Goal: Communication & Community: Answer question/provide support

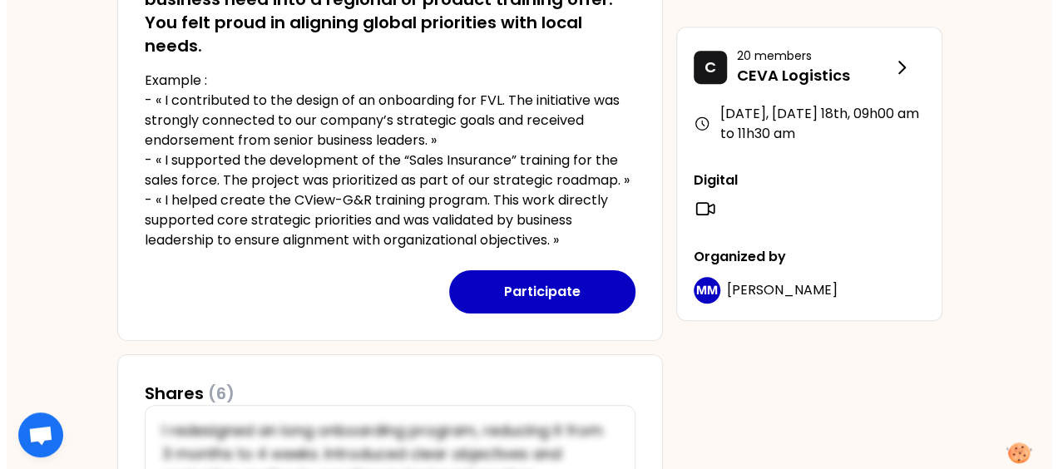
scroll to position [467, 0]
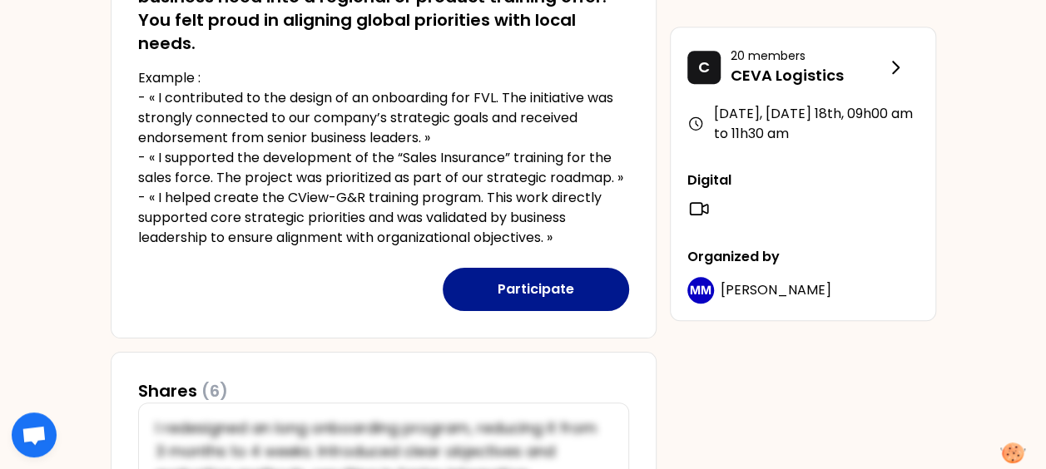
click at [513, 289] on button "Participate" at bounding box center [536, 289] width 186 height 43
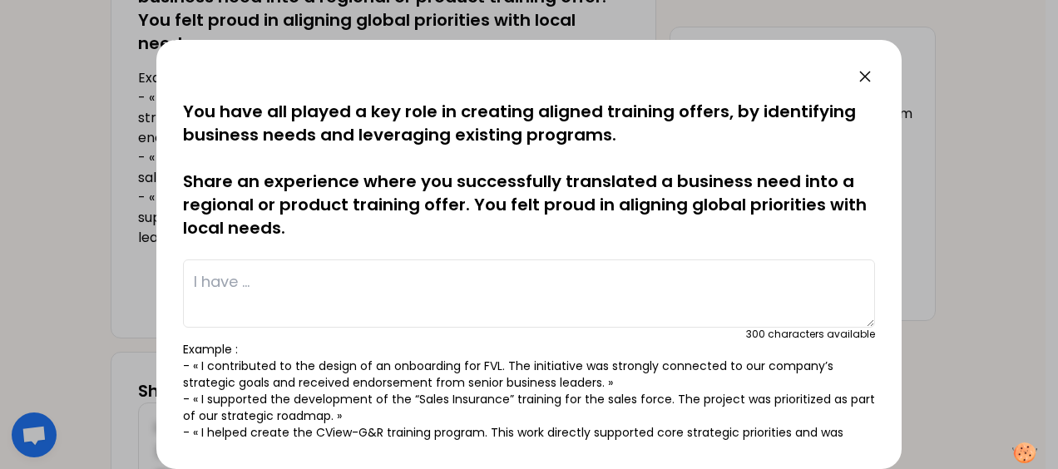
click at [235, 275] on textarea at bounding box center [529, 294] width 692 height 68
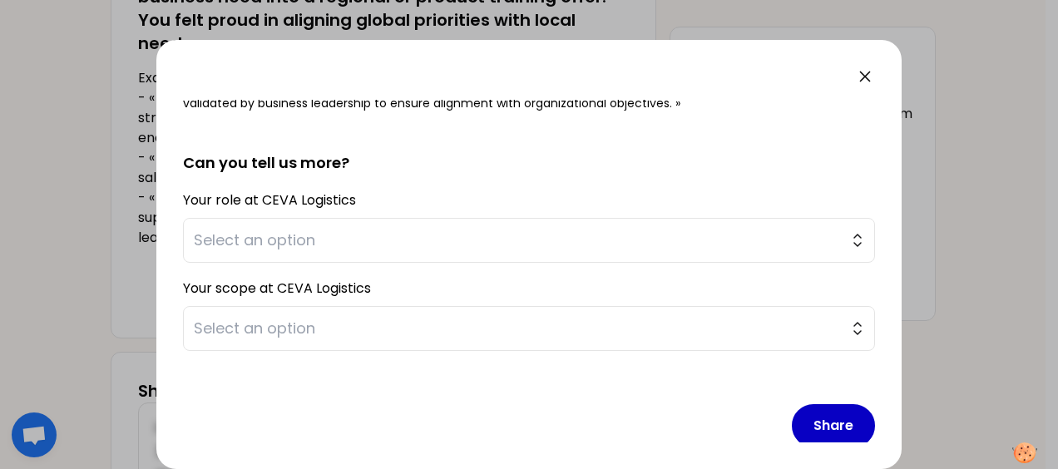
scroll to position [348, 0]
type textarea "I identified the need to provide more support for individual contributors via I…"
click at [835, 235] on button "Select an option" at bounding box center [529, 238] width 692 height 45
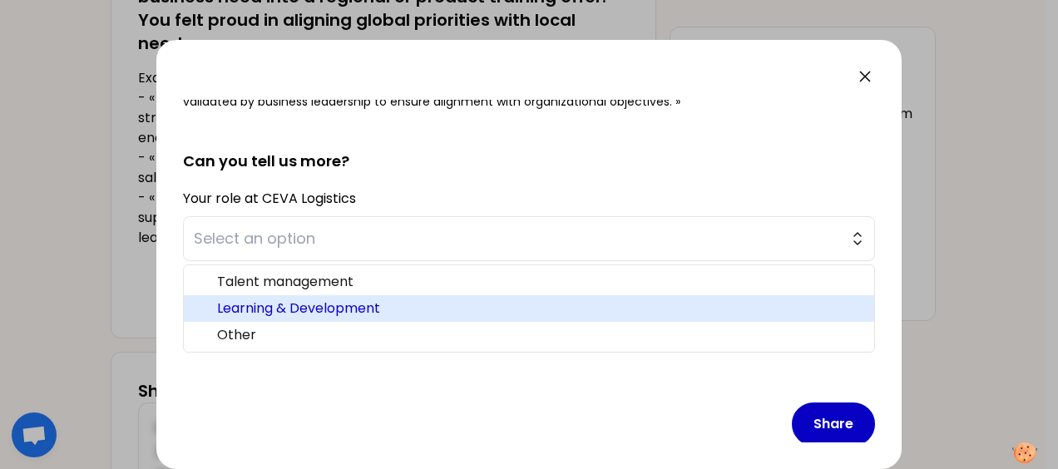
click at [366, 308] on span "Learning & Development" at bounding box center [539, 309] width 644 height 20
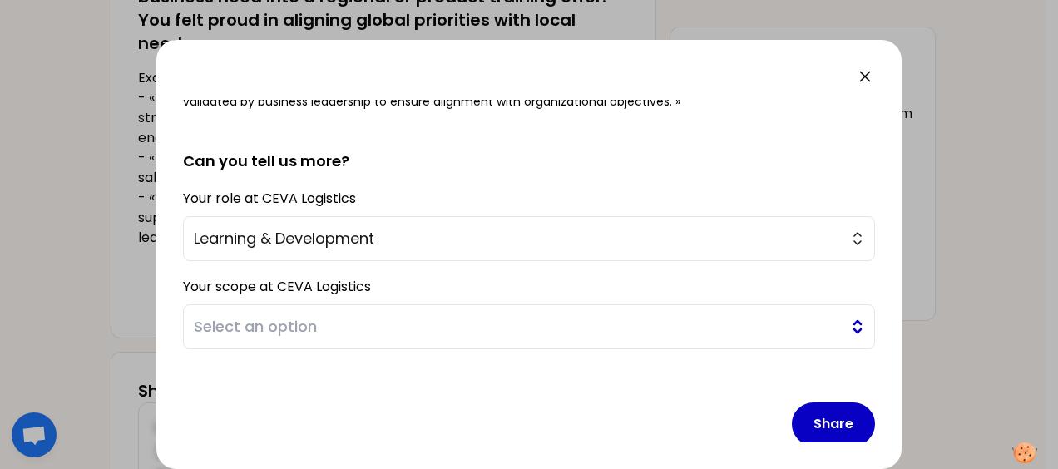
click at [359, 329] on span "Select an option" at bounding box center [517, 326] width 647 height 23
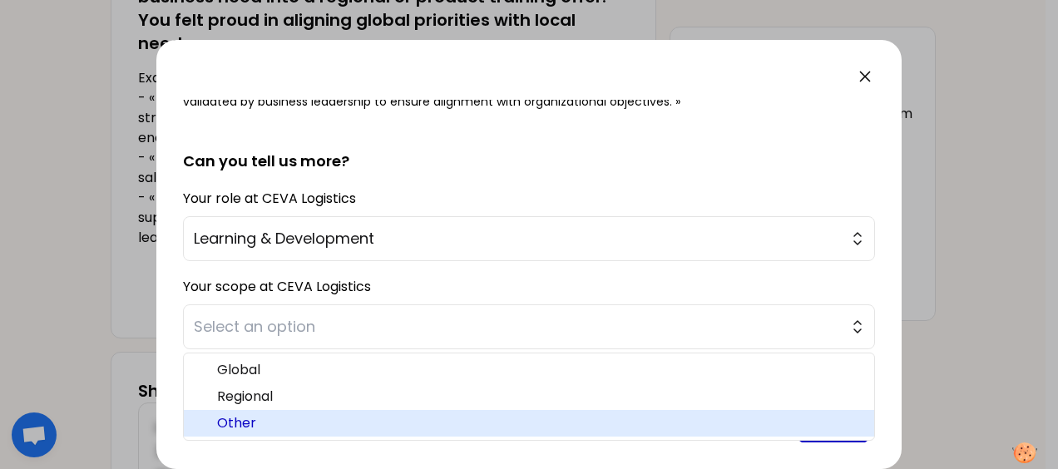
click at [235, 417] on span "Other" at bounding box center [539, 423] width 644 height 20
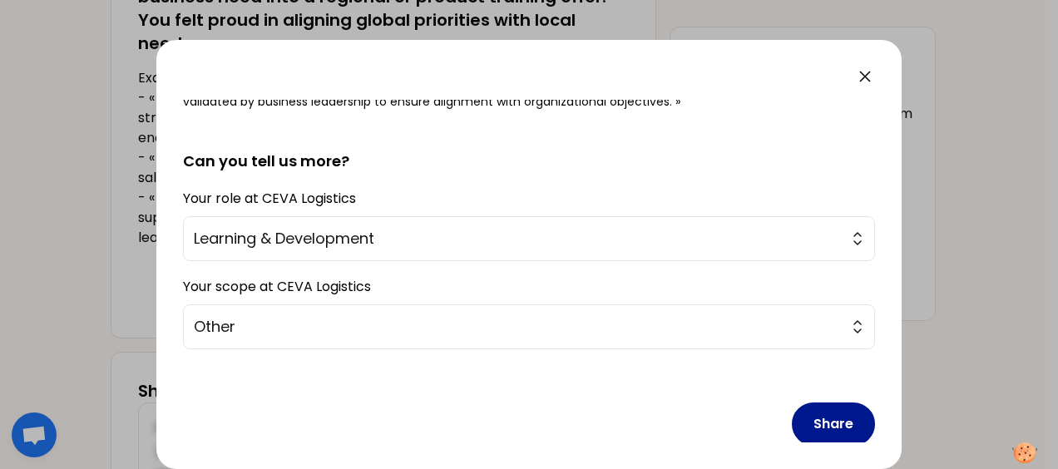
click at [815, 415] on button "Share" at bounding box center [833, 424] width 83 height 43
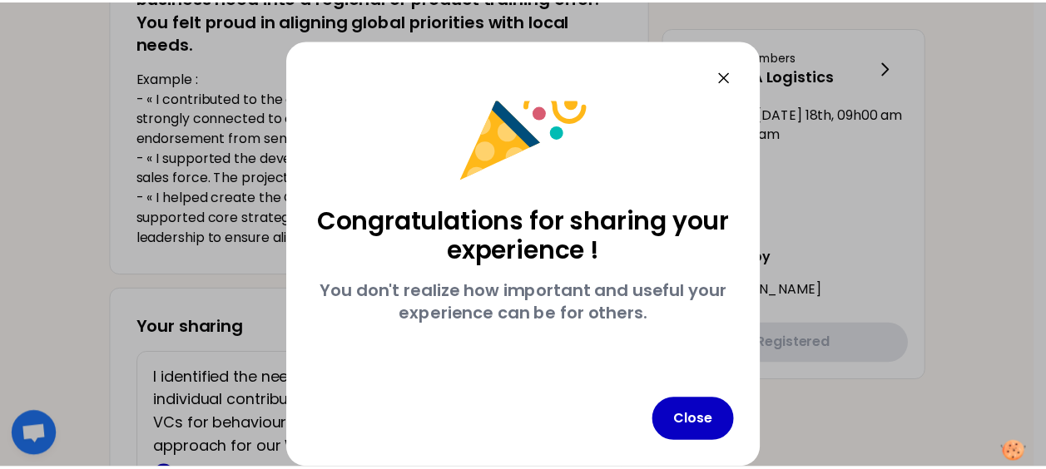
scroll to position [53, 0]
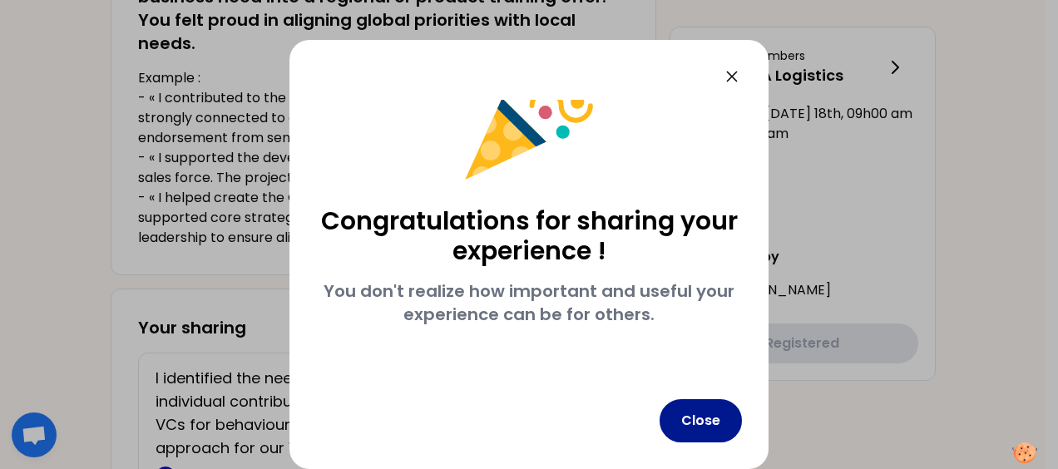
click at [700, 416] on button "Close" at bounding box center [701, 420] width 82 height 43
